Goal: Download file/media

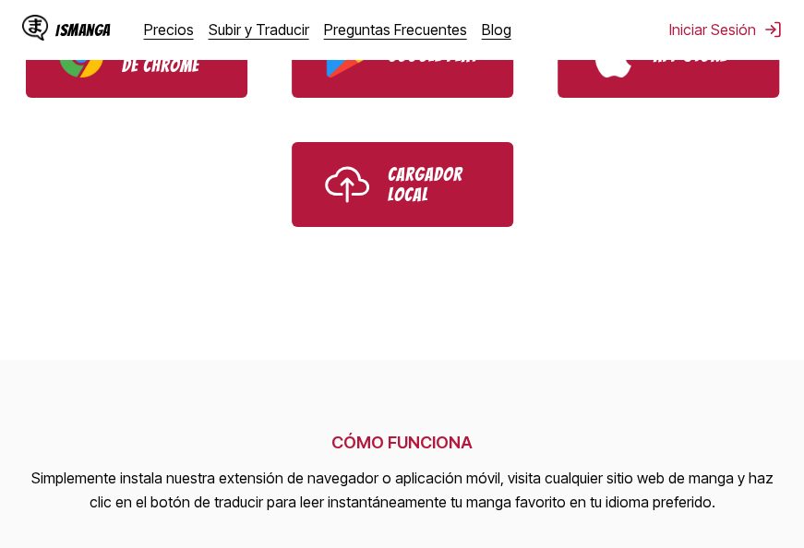
scroll to position [461, 0]
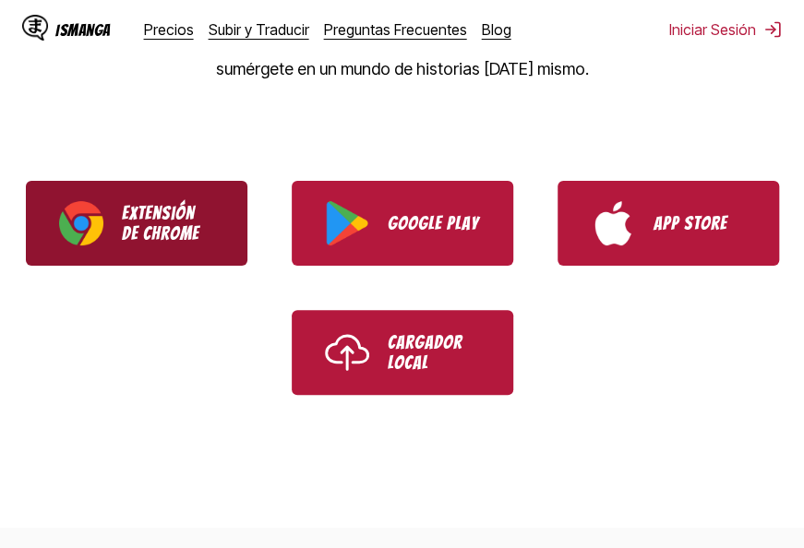
click at [183, 231] on p "Extensión de Chrome" at bounding box center [168, 223] width 92 height 41
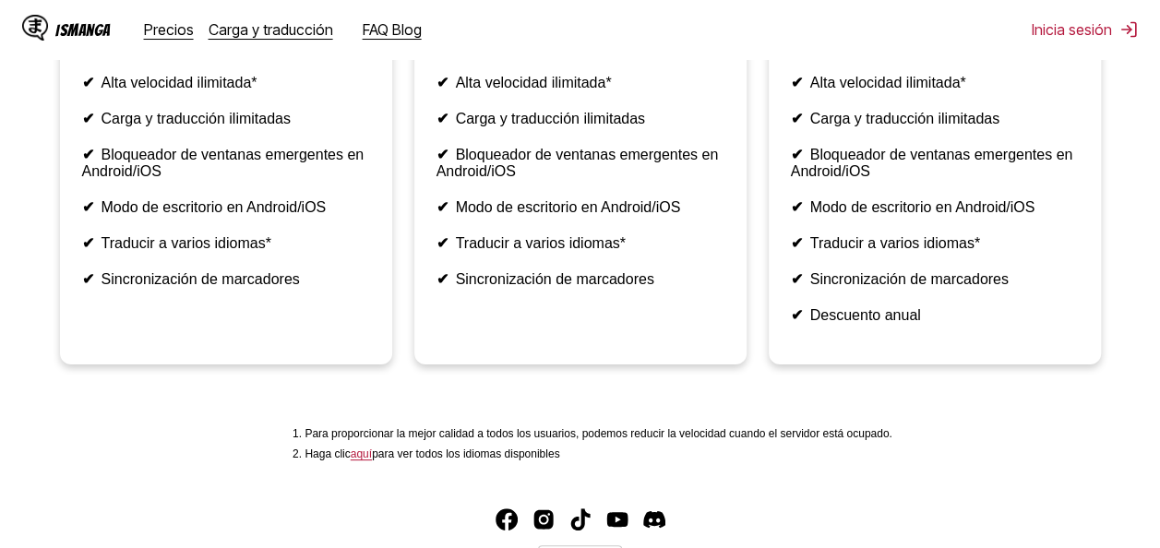
scroll to position [613, 0]
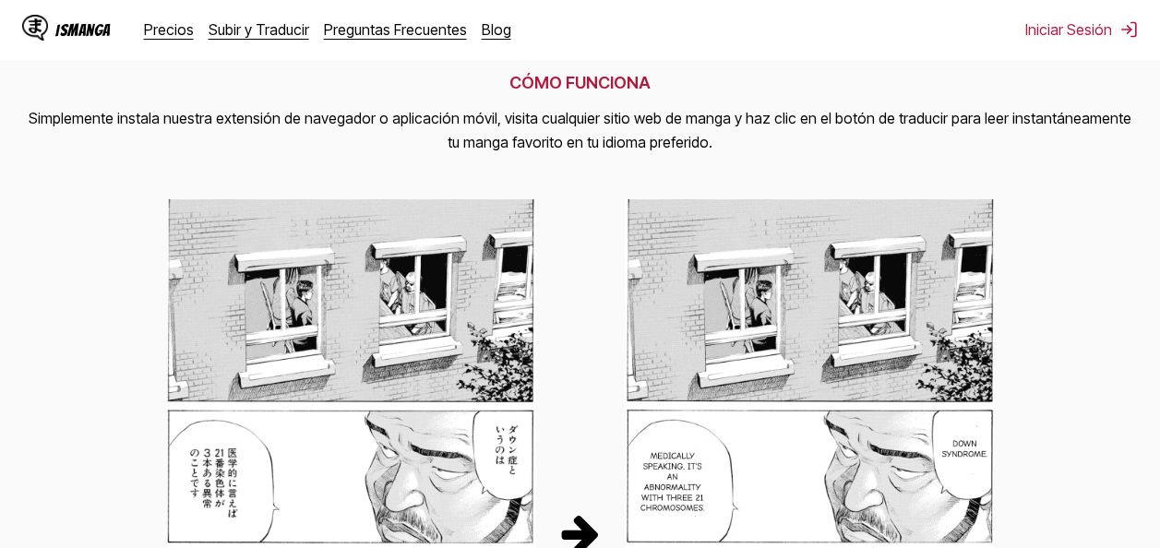
scroll to position [554, 0]
